Goal: Task Accomplishment & Management: Complete application form

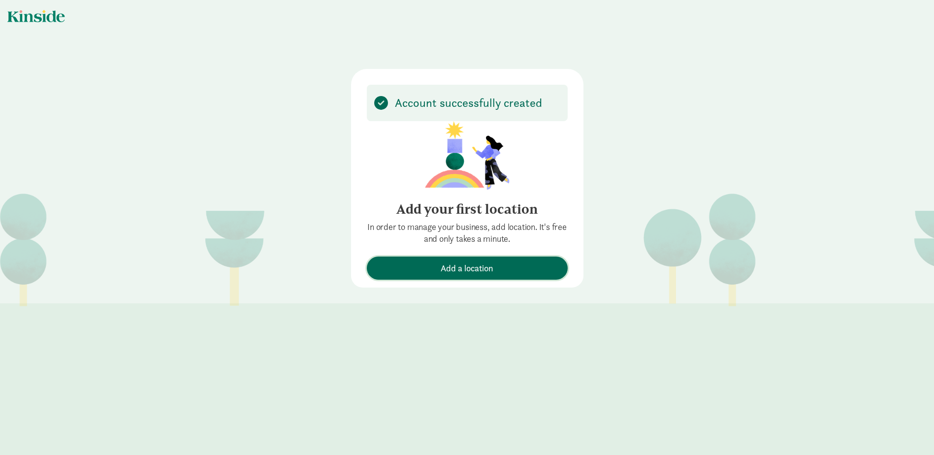
click at [389, 274] on span "Add a location" at bounding box center [467, 267] width 191 height 13
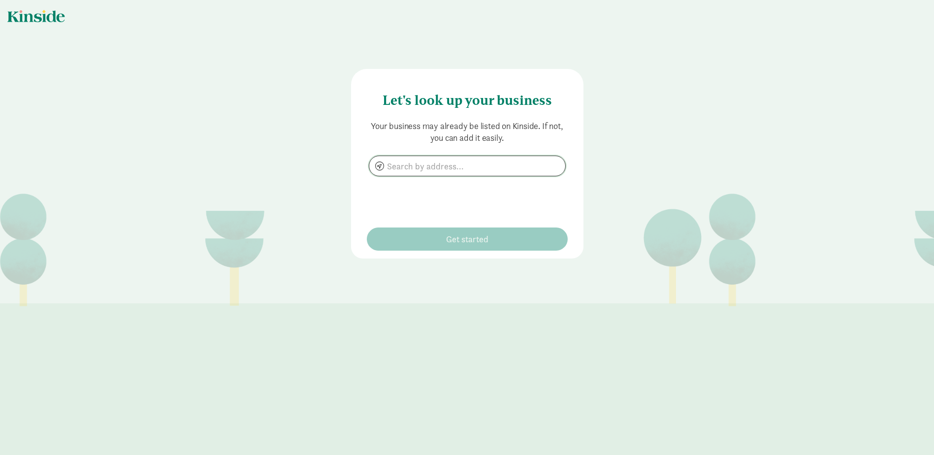
click at [386, 157] on input at bounding box center [467, 166] width 196 height 20
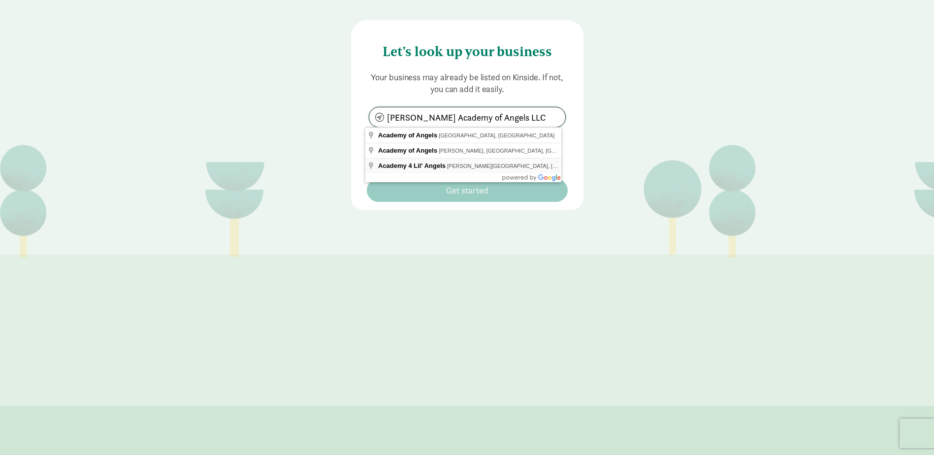
scroll to position [50, 0]
type input "[PERSON_NAME] Academy of Angels LLC"
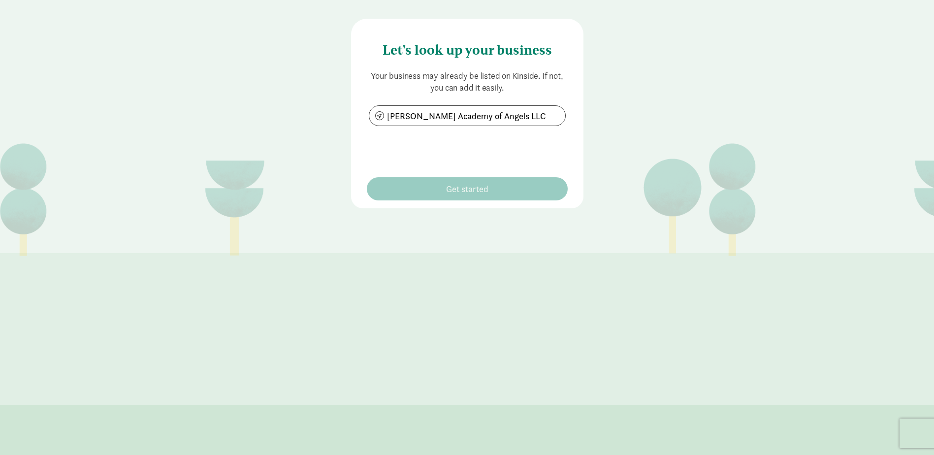
click at [720, 82] on div "Let's look up your business Your business may already be listed on Kinside. If …" at bounding box center [467, 89] width 934 height 278
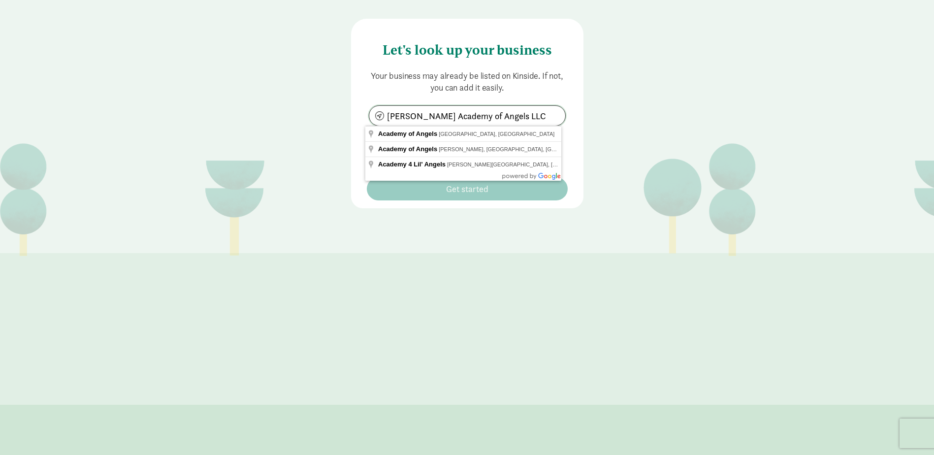
click at [376, 116] on input "[PERSON_NAME] Academy of Angels LLC" at bounding box center [467, 116] width 196 height 20
click at [375, 112] on input "[PERSON_NAME] Academy of Angels LLC" at bounding box center [467, 116] width 196 height 20
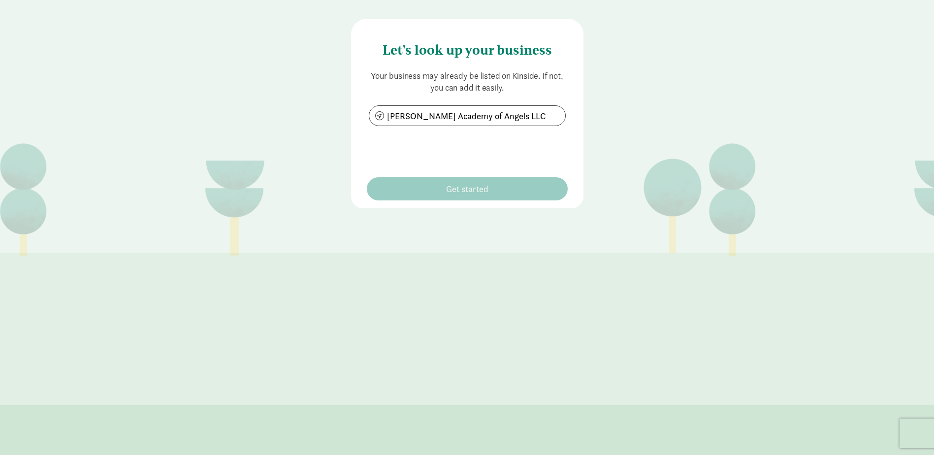
click at [412, 202] on div "Let's look up your business Your business may already be listed on Kinside. If …" at bounding box center [467, 113] width 232 height 189
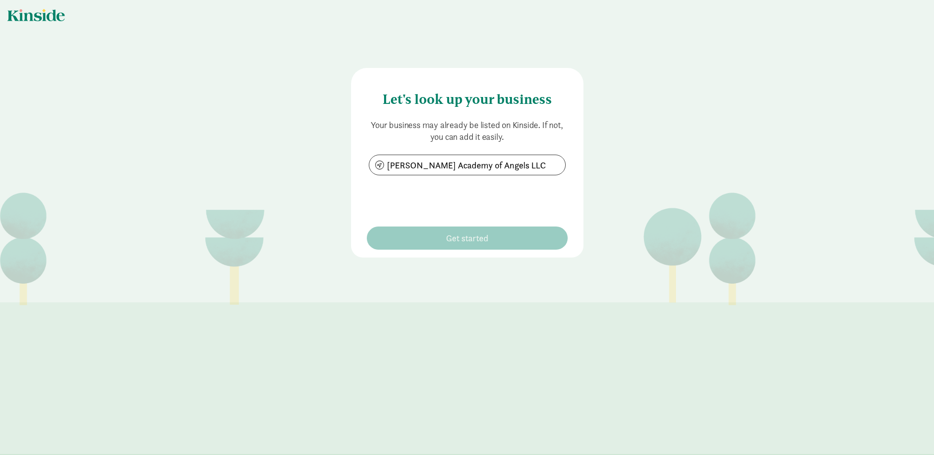
scroll to position [0, 0]
